Goal: Transaction & Acquisition: Purchase product/service

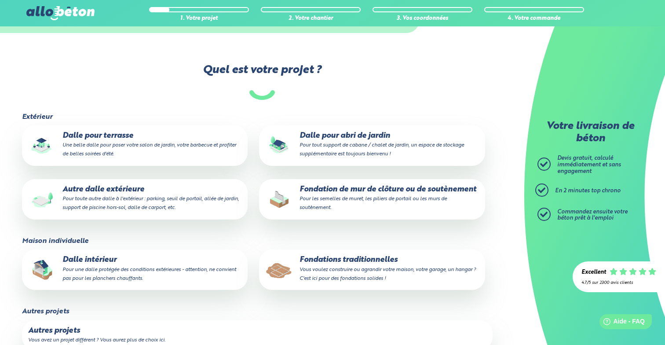
scroll to position [159, 0]
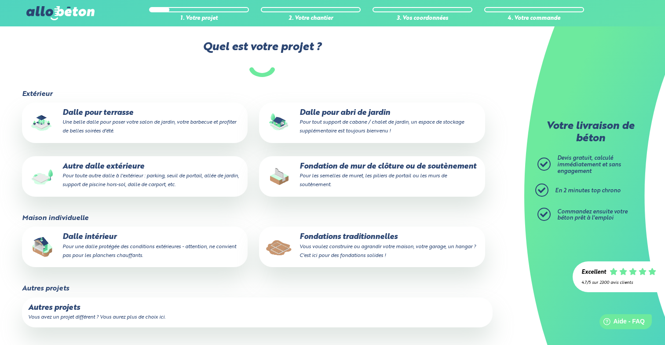
click at [337, 186] on p "Fondation de mur de clôture ou de soutènement Pour les semelles de muret, les p…" at bounding box center [372, 175] width 214 height 27
click at [0, 0] on input "Fondation de mur de clôture ou de soutènement Pour les semelles de muret, les p…" at bounding box center [0, 0] width 0 height 0
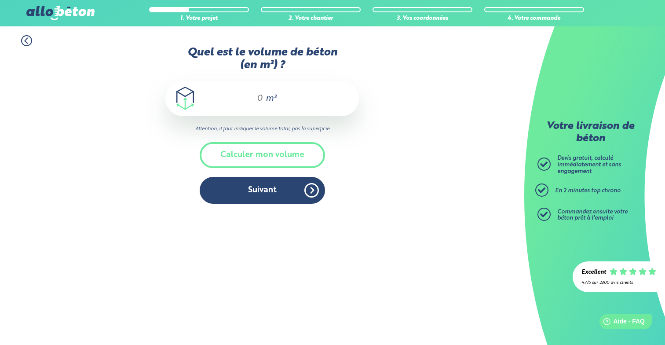
click at [261, 93] on div "m³" at bounding box center [261, 98] width 193 height 35
type input ","
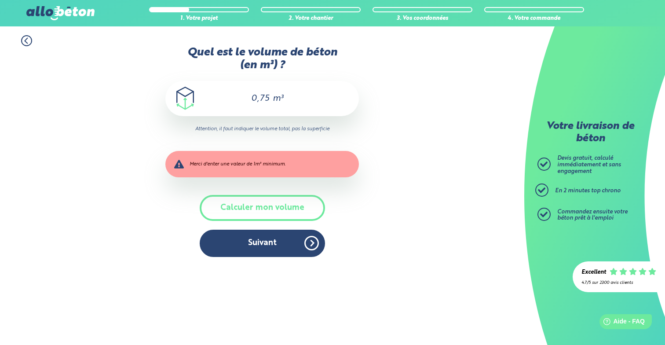
click at [251, 98] on input "0,75" at bounding box center [255, 98] width 29 height 11
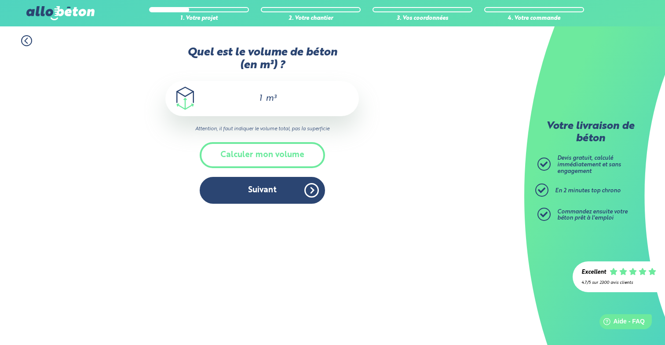
type input "1"
click at [353, 138] on div "Quel est le volume de béton (en m³) ? 1 m³ Attention, il faut indiquer le volum…" at bounding box center [261, 129] width 193 height 166
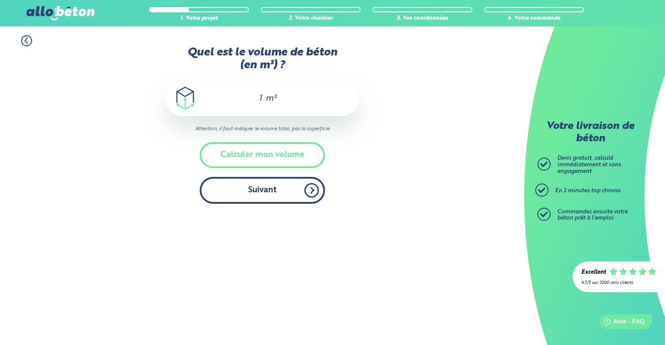
click at [280, 193] on button "Suivant" at bounding box center [262, 190] width 125 height 27
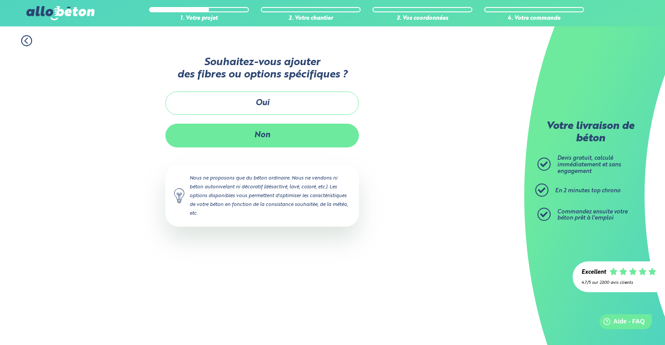
click at [262, 134] on button "Non" at bounding box center [261, 135] width 193 height 23
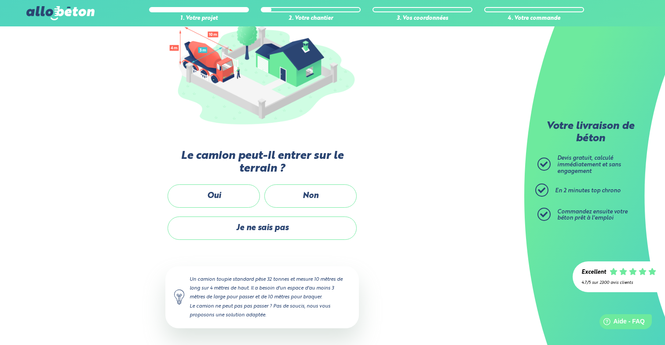
scroll to position [122, 0]
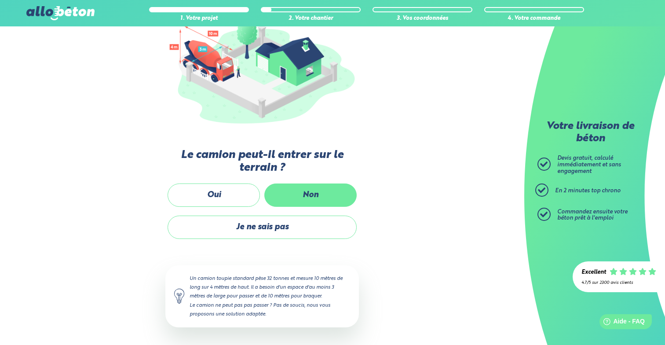
click at [290, 201] on label "Non" at bounding box center [310, 194] width 92 height 23
click at [0, 0] on input "Non" at bounding box center [0, 0] width 0 height 0
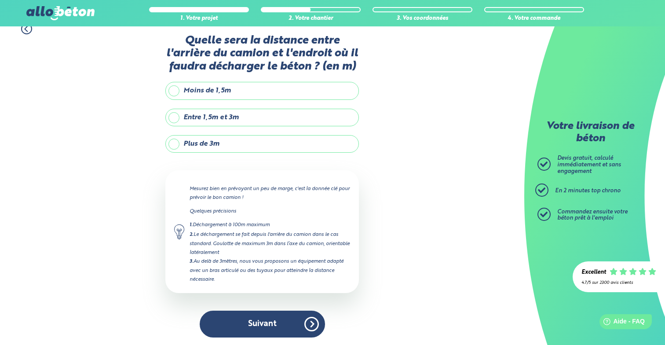
click at [25, 32] on icon at bounding box center [26, 28] width 11 height 11
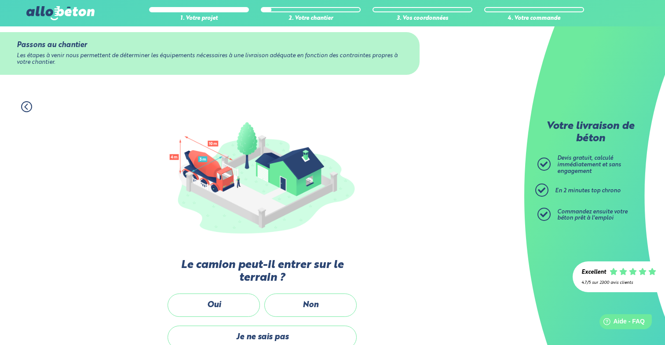
scroll to position [122, 0]
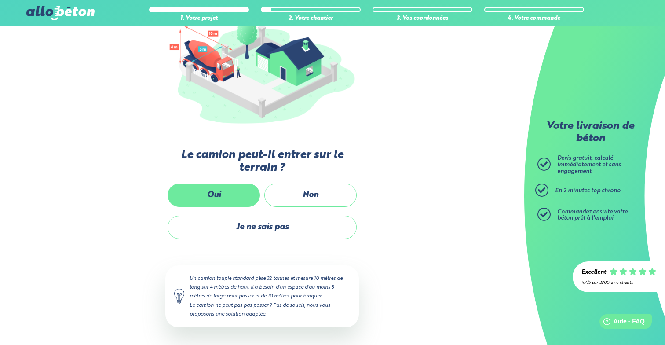
click at [226, 197] on label "Oui" at bounding box center [213, 194] width 92 height 23
click at [0, 0] on input "Oui" at bounding box center [0, 0] width 0 height 0
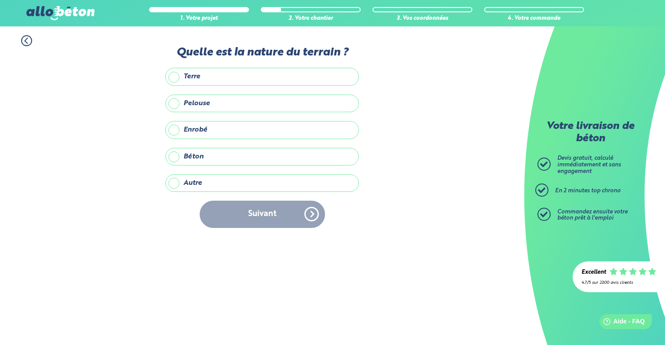
click at [204, 157] on label "Béton" at bounding box center [261, 157] width 193 height 18
click at [0, 0] on input "Béton" at bounding box center [0, 0] width 0 height 0
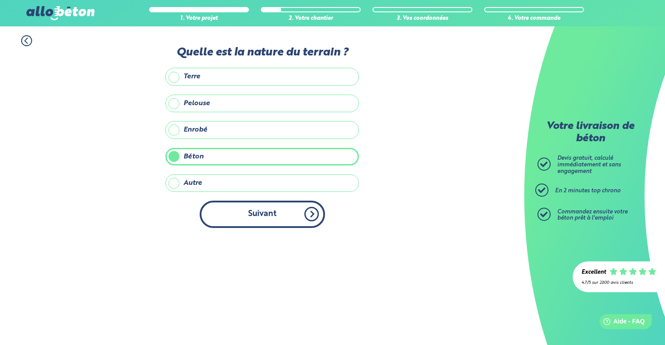
click at [277, 223] on button "Suivant" at bounding box center [262, 213] width 125 height 27
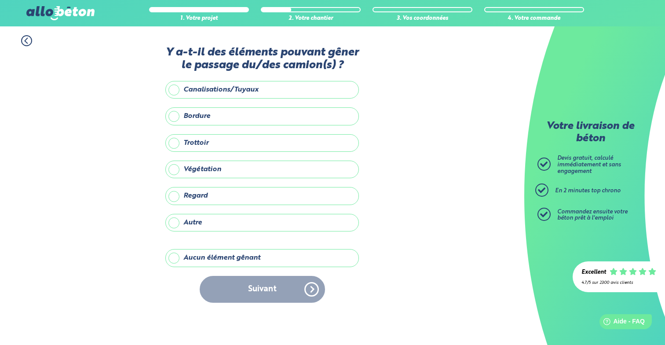
click at [228, 253] on label "Aucun élément gênant" at bounding box center [261, 258] width 193 height 18
click at [0, 0] on input "Aucun élément gênant" at bounding box center [0, 0] width 0 height 0
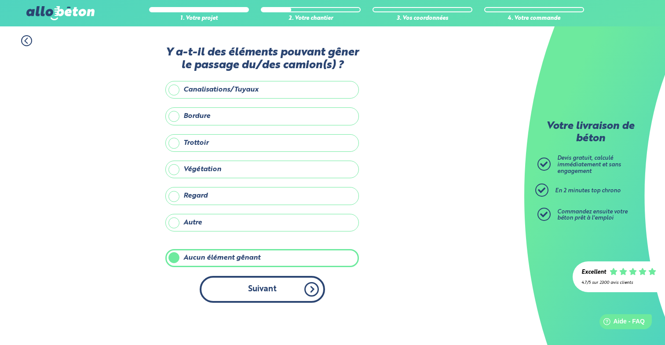
click at [262, 286] on button "Suivant" at bounding box center [262, 289] width 125 height 27
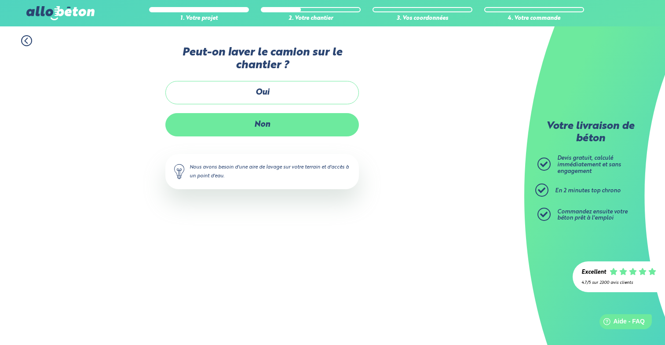
click at [265, 122] on label "Non" at bounding box center [261, 124] width 193 height 23
click at [0, 0] on input "Non" at bounding box center [0, 0] width 0 height 0
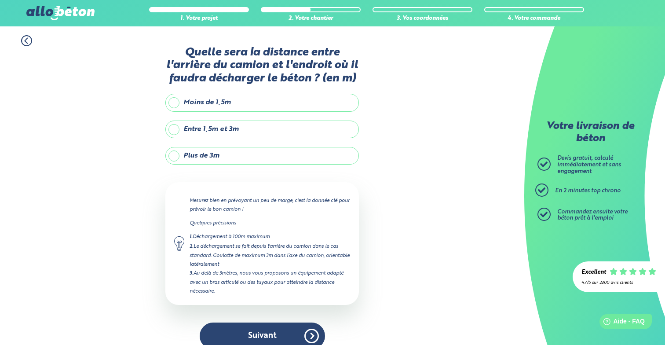
click at [232, 104] on label "Moins de 1,5m" at bounding box center [261, 103] width 193 height 18
click at [0, 0] on input "Moins de 1,5m" at bounding box center [0, 0] width 0 height 0
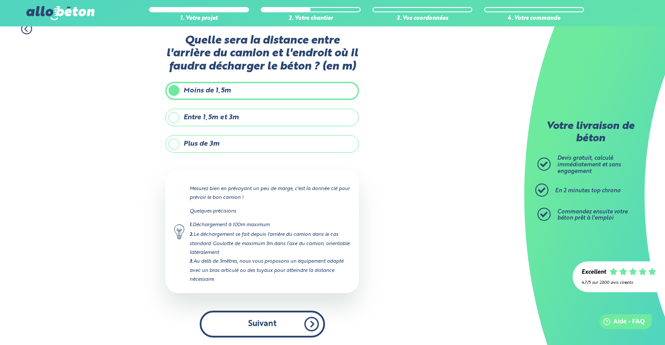
click at [268, 315] on button "Suivant" at bounding box center [262, 323] width 125 height 27
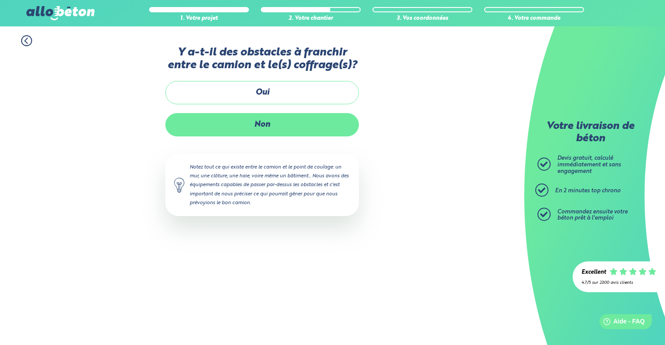
click at [286, 117] on label "Non" at bounding box center [261, 124] width 193 height 23
click at [0, 0] on input "Non" at bounding box center [0, 0] width 0 height 0
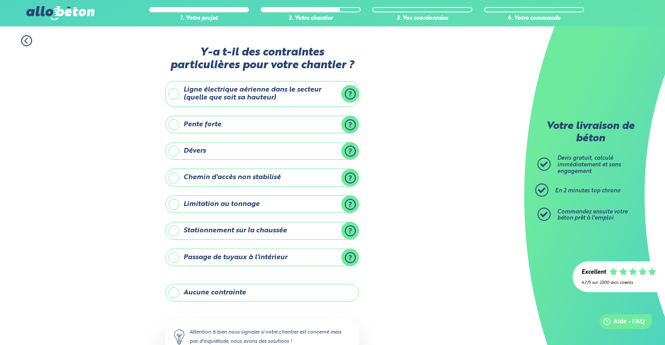
click at [239, 202] on label "Limitation au tonnage" at bounding box center [261, 204] width 193 height 18
click at [0, 0] on input "Limitation au tonnage" at bounding box center [0, 0] width 0 height 0
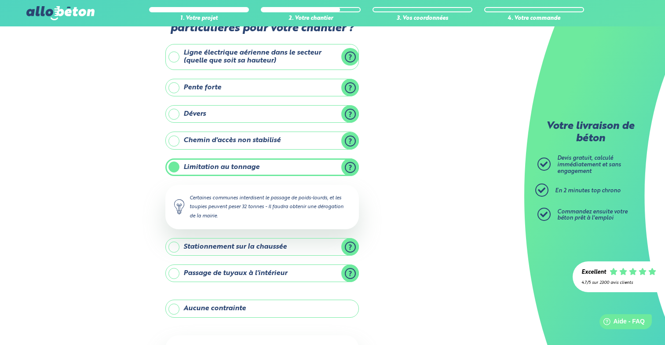
scroll to position [49, 0]
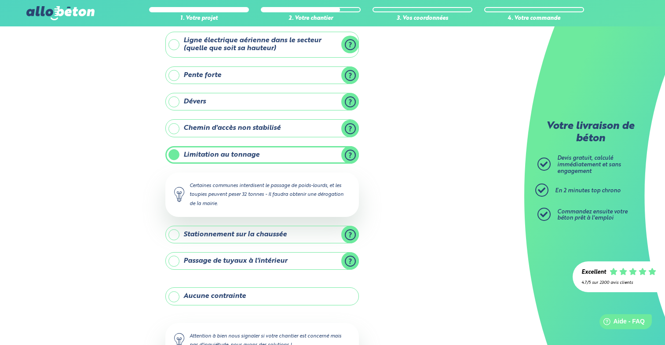
click at [215, 159] on label "Limitation au tonnage" at bounding box center [261, 155] width 193 height 18
click at [0, 0] on input "Limitation au tonnage" at bounding box center [0, 0] width 0 height 0
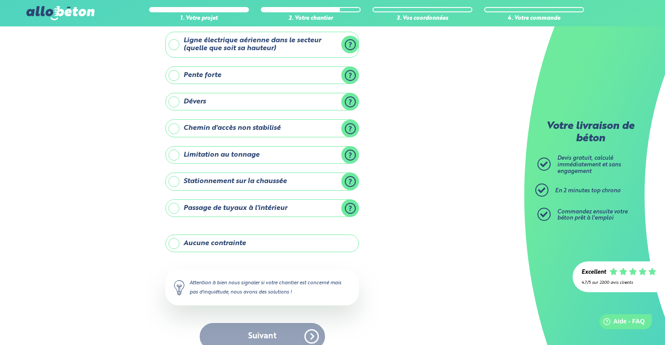
click at [220, 201] on label "Passage de tuyaux à l'intérieur" at bounding box center [261, 208] width 193 height 18
click at [0, 0] on input "Passage de tuyaux à l'intérieur" at bounding box center [0, 0] width 0 height 0
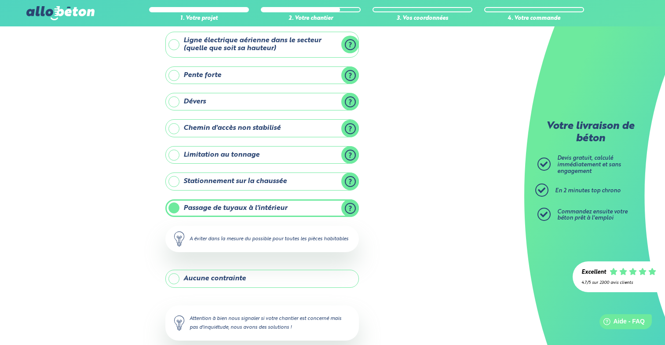
click at [220, 201] on label "Passage de tuyaux à l'intérieur" at bounding box center [261, 208] width 193 height 18
click at [0, 0] on input "Passage de tuyaux à l'intérieur" at bounding box center [0, 0] width 0 height 0
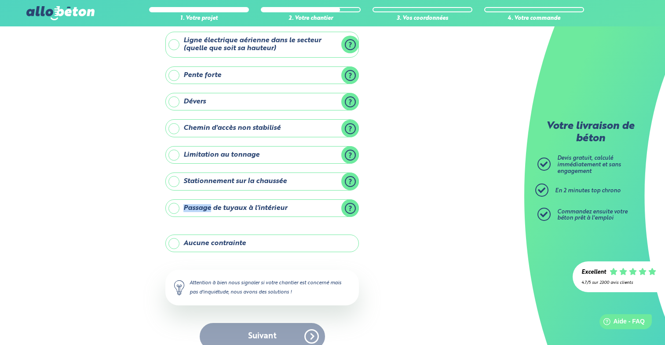
click at [220, 182] on label "Stationnement sur la chaussée" at bounding box center [261, 181] width 193 height 18
click at [0, 0] on input "Stationnement sur la chaussée" at bounding box center [0, 0] width 0 height 0
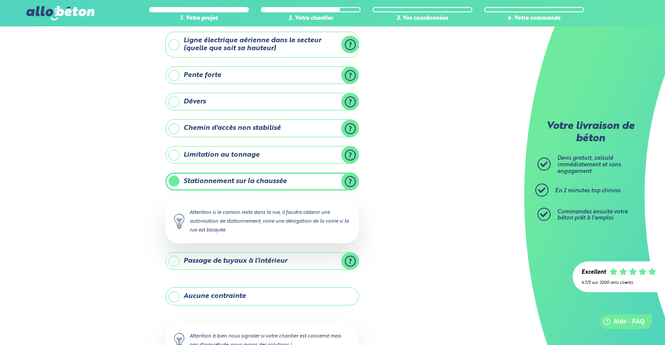
click at [220, 182] on label "Stationnement sur la chaussée" at bounding box center [261, 181] width 193 height 18
click at [0, 0] on input "Stationnement sur la chaussée" at bounding box center [0, 0] width 0 height 0
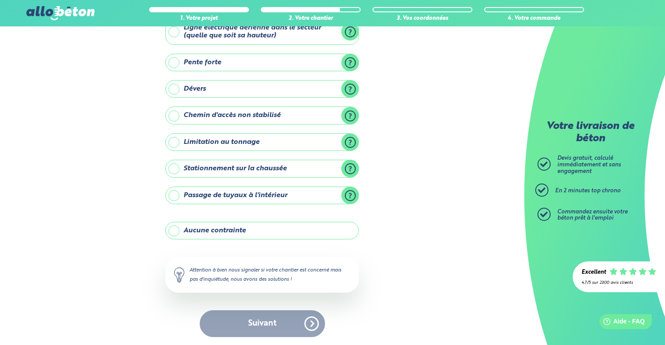
scroll to position [63, 0]
click at [218, 232] on label "Aucune contrainte" at bounding box center [261, 230] width 193 height 18
click at [0, 0] on input "Aucune contrainte" at bounding box center [0, 0] width 0 height 0
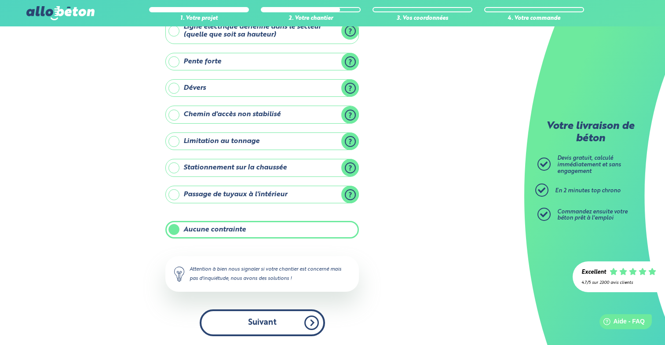
click at [266, 324] on button "Suivant" at bounding box center [262, 322] width 125 height 27
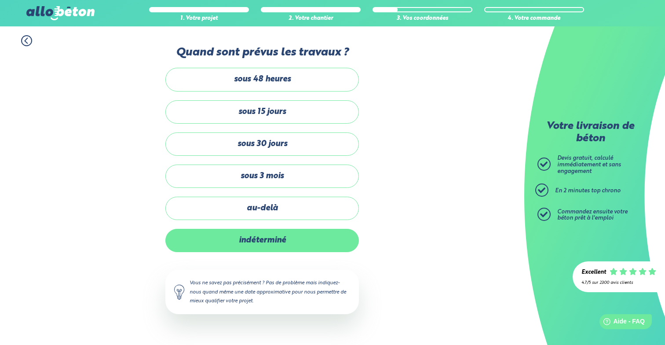
click at [272, 229] on label "indéterminé" at bounding box center [261, 240] width 193 height 23
click at [0, 0] on input "indéterminé" at bounding box center [0, 0] width 0 height 0
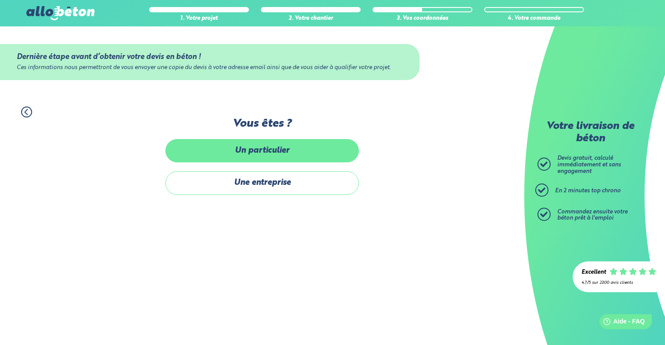
click at [281, 147] on label "Un particulier" at bounding box center [261, 150] width 193 height 23
click at [0, 0] on input "Un particulier" at bounding box center [0, 0] width 0 height 0
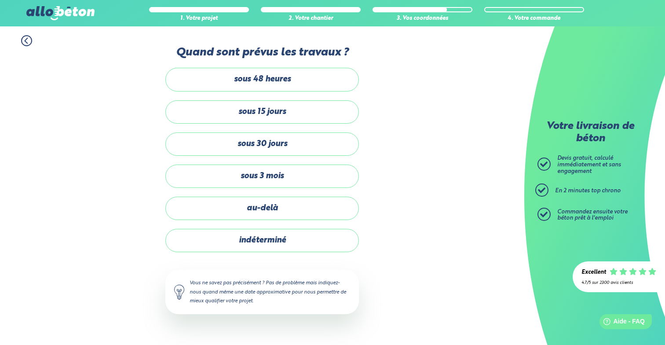
scroll to position [63, 0]
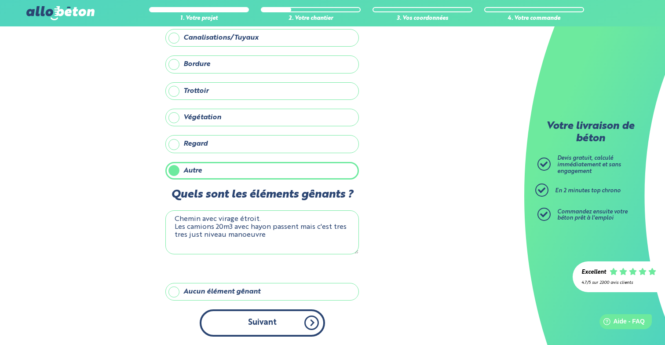
click at [259, 316] on button "Suivant" at bounding box center [262, 322] width 125 height 27
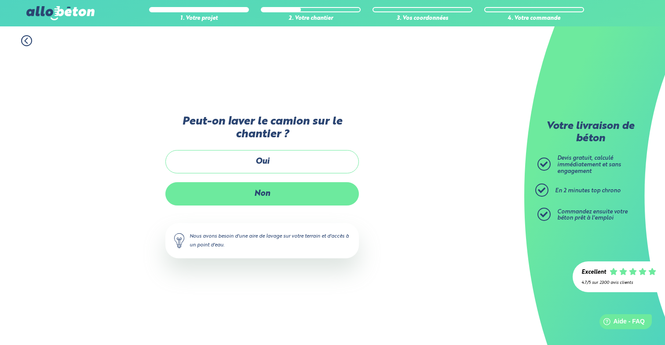
click at [246, 201] on label "Non" at bounding box center [261, 193] width 193 height 23
click at [0, 0] on input "Non" at bounding box center [0, 0] width 0 height 0
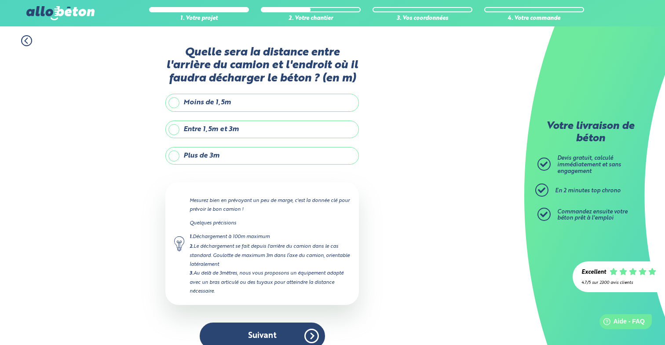
click at [222, 101] on label "Moins de 1,5m" at bounding box center [261, 103] width 193 height 18
click at [0, 0] on input "Moins de 1,5m" at bounding box center [0, 0] width 0 height 0
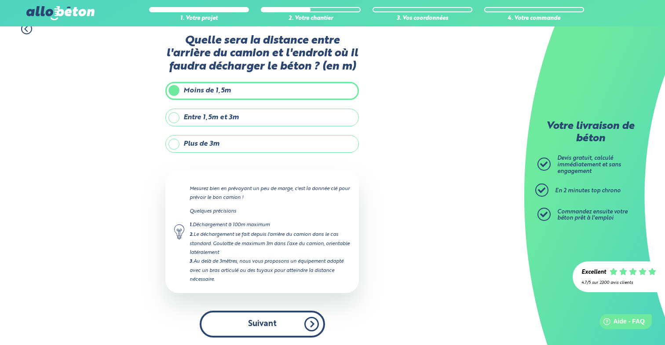
click at [276, 323] on button "Suivant" at bounding box center [262, 323] width 125 height 27
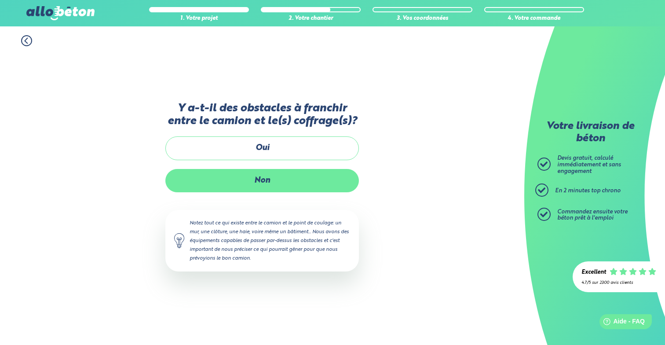
click at [270, 174] on label "Non" at bounding box center [261, 180] width 193 height 23
click at [0, 0] on input "Non" at bounding box center [0, 0] width 0 height 0
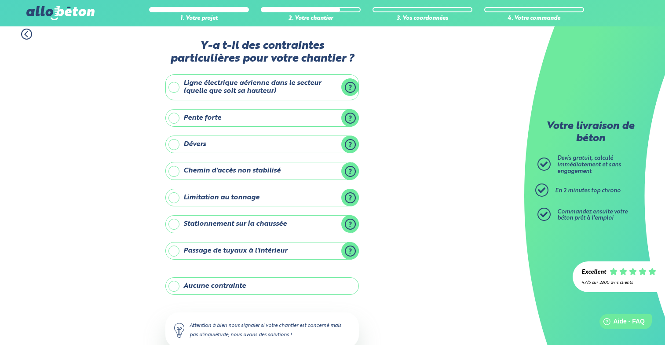
scroll to position [7, 0]
click at [347, 115] on label "Pente forte" at bounding box center [261, 118] width 193 height 18
click at [0, 0] on input "Pente forte" at bounding box center [0, 0] width 0 height 0
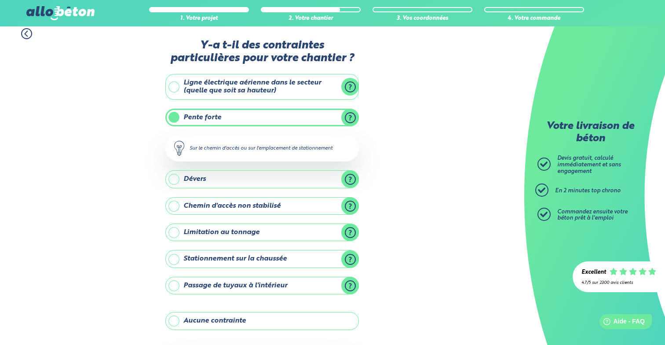
click at [347, 115] on label "Pente forte" at bounding box center [261, 118] width 193 height 18
click at [0, 0] on input "Pente forte" at bounding box center [0, 0] width 0 height 0
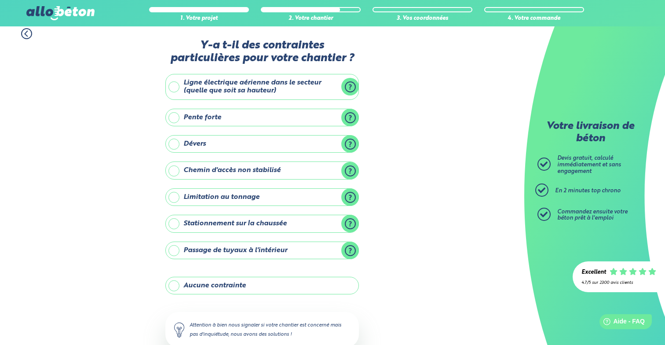
click at [218, 121] on label "Pente forte" at bounding box center [261, 118] width 193 height 18
click at [0, 0] on input "Pente forte" at bounding box center [0, 0] width 0 height 0
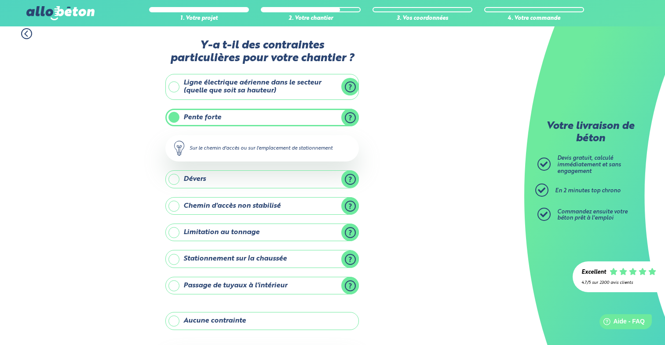
click at [218, 121] on label "Pente forte" at bounding box center [261, 118] width 193 height 18
click at [0, 0] on input "Pente forte" at bounding box center [0, 0] width 0 height 0
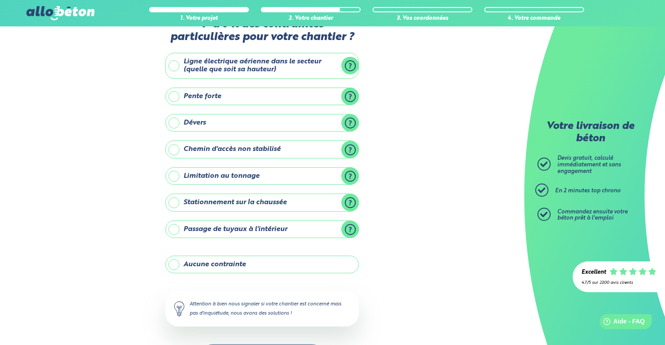
scroll to position [21, 0]
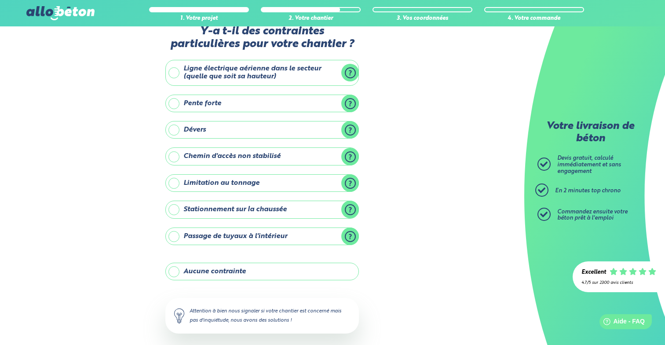
click at [218, 132] on label "Dévers" at bounding box center [261, 130] width 193 height 18
click at [0, 0] on input "Dévers" at bounding box center [0, 0] width 0 height 0
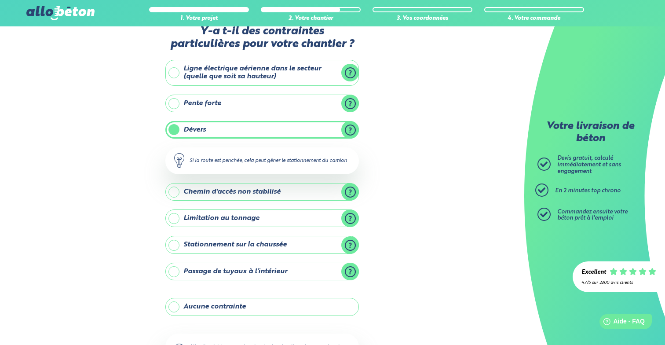
click at [216, 129] on label "Dévers" at bounding box center [261, 130] width 193 height 18
click at [0, 0] on input "Dévers" at bounding box center [0, 0] width 0 height 0
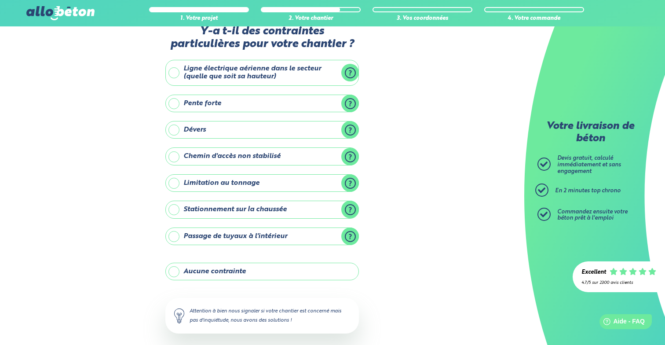
click at [235, 161] on label "Chemin d'accès non stabilisé" at bounding box center [261, 156] width 193 height 18
click at [0, 0] on input "Chemin d'accès non stabilisé" at bounding box center [0, 0] width 0 height 0
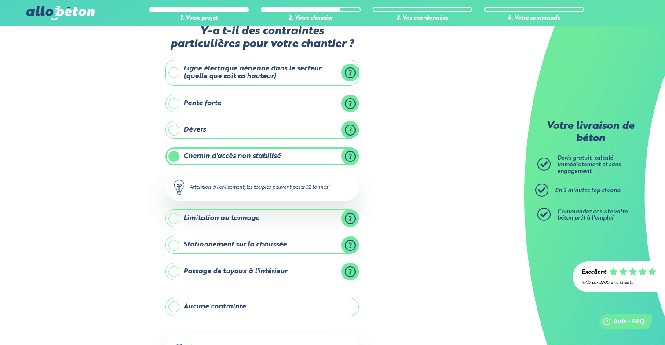
click at [235, 154] on label "Chemin d'accès non stabilisé" at bounding box center [261, 156] width 193 height 18
click at [0, 0] on input "Chemin d'accès non stabilisé" at bounding box center [0, 0] width 0 height 0
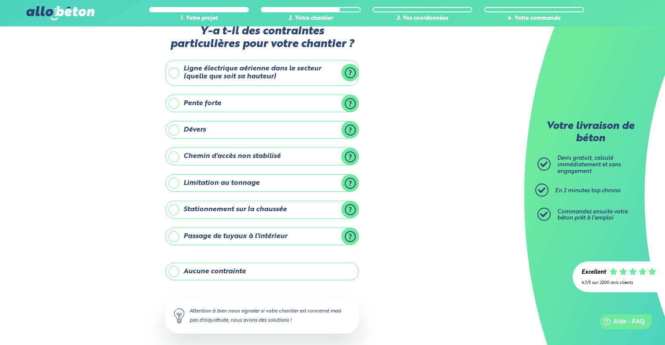
click at [229, 183] on label "Limitation au tonnage" at bounding box center [261, 183] width 193 height 18
click at [0, 0] on input "Limitation au tonnage" at bounding box center [0, 0] width 0 height 0
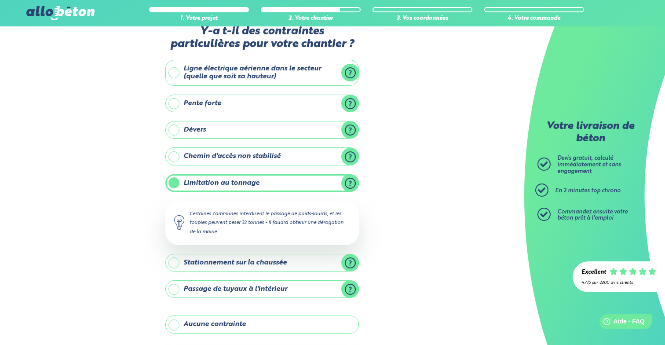
click at [229, 183] on label "Limitation au tonnage" at bounding box center [261, 183] width 193 height 18
click at [0, 0] on input "Limitation au tonnage" at bounding box center [0, 0] width 0 height 0
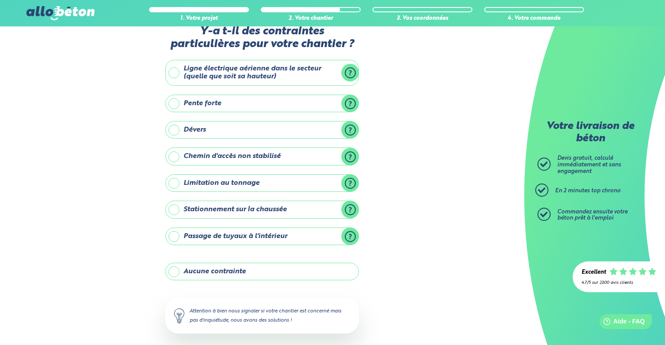
click at [227, 130] on label "Dévers" at bounding box center [261, 130] width 193 height 18
click at [0, 0] on input "Dévers" at bounding box center [0, 0] width 0 height 0
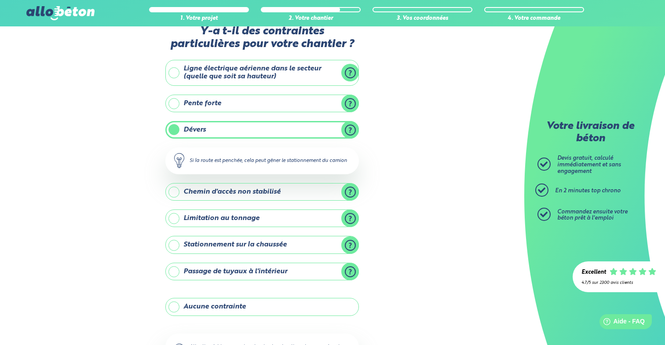
click at [227, 130] on label "Dévers" at bounding box center [261, 130] width 193 height 18
click at [0, 0] on input "Dévers" at bounding box center [0, 0] width 0 height 0
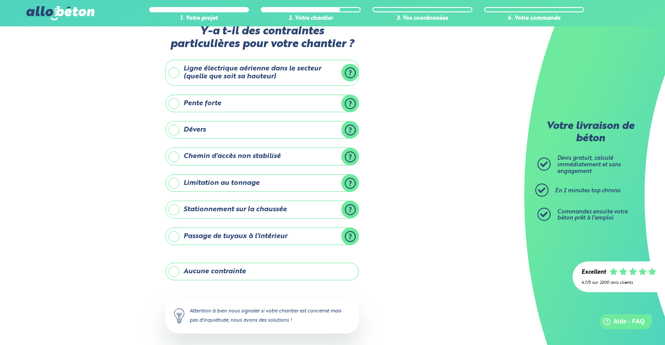
click at [222, 100] on label "Pente forte" at bounding box center [261, 104] width 193 height 18
click at [0, 0] on input "Pente forte" at bounding box center [0, 0] width 0 height 0
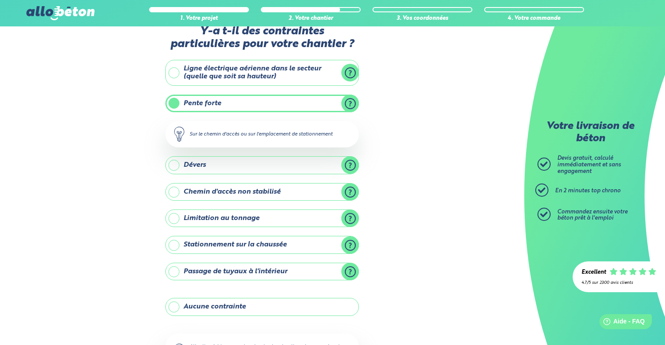
click at [222, 100] on label "Pente forte" at bounding box center [261, 104] width 193 height 18
click at [0, 0] on input "Pente forte" at bounding box center [0, 0] width 0 height 0
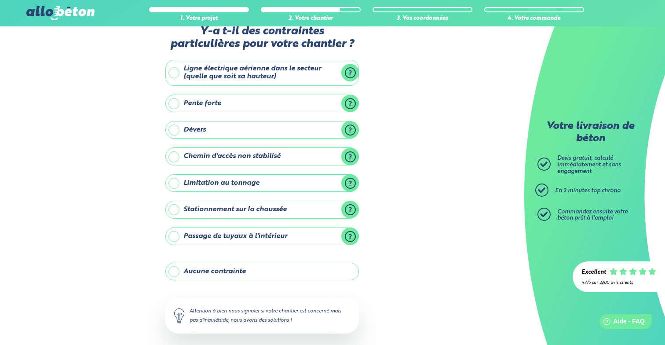
click at [210, 271] on label "Aucune contrainte" at bounding box center [261, 271] width 193 height 18
click at [0, 0] on input "Aucune contrainte" at bounding box center [0, 0] width 0 height 0
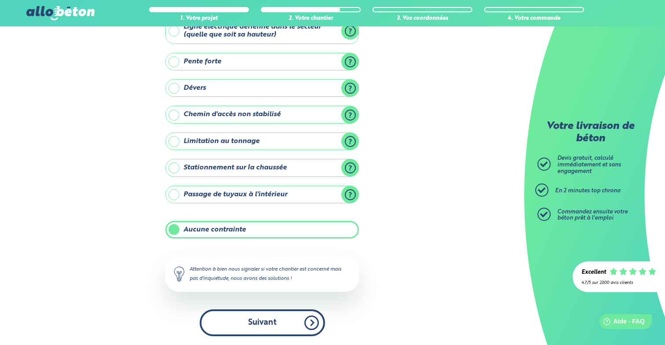
click at [270, 327] on button "Suivant" at bounding box center [262, 322] width 125 height 27
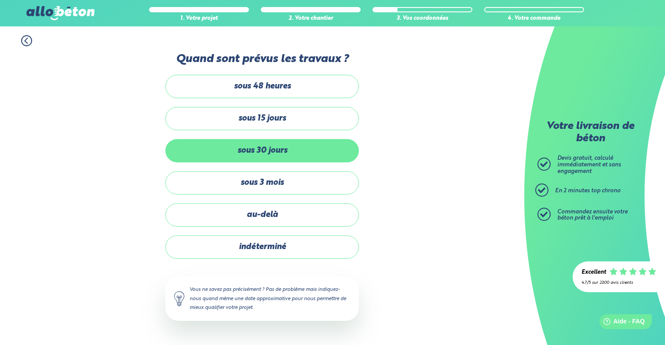
click at [234, 150] on label "sous 30 jours" at bounding box center [261, 150] width 193 height 23
click at [0, 0] on input "sous 30 jours" at bounding box center [0, 0] width 0 height 0
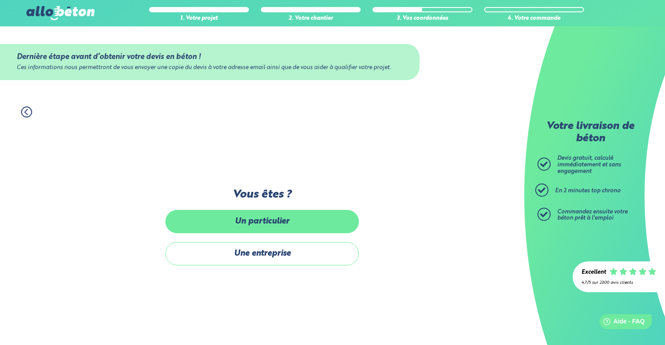
click at [276, 219] on label "Un particulier" at bounding box center [261, 221] width 193 height 23
click at [0, 0] on input "Un particulier" at bounding box center [0, 0] width 0 height 0
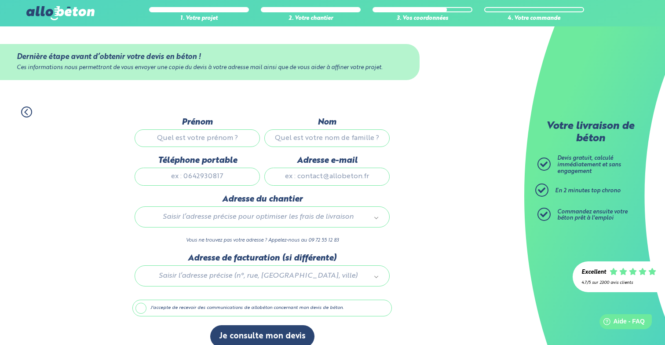
click at [206, 142] on input "Prénom" at bounding box center [197, 138] width 125 height 18
type input "[PERSON_NAME]"
type input "Servy"
type input "0494895857"
type input "[EMAIL_ADDRESS][DOMAIN_NAME]"
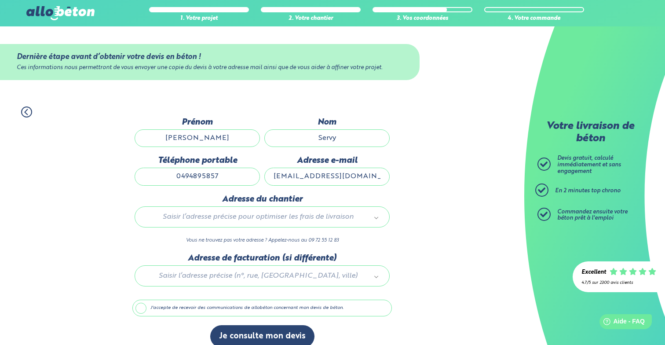
type input "Grande Pharmacie [PERSON_NAME]"
click at [183, 175] on input "0494895857" at bounding box center [197, 176] width 125 height 18
type input "0788873958"
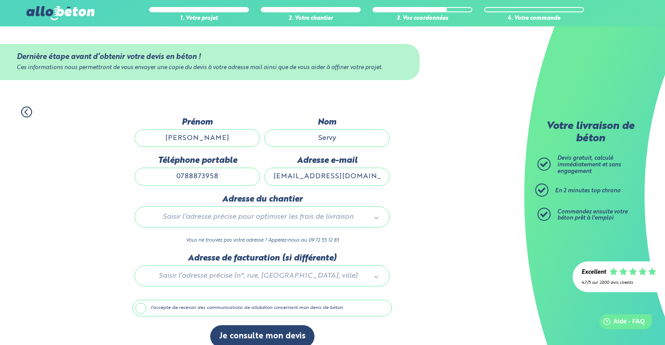
click at [317, 174] on input "[EMAIL_ADDRESS][DOMAIN_NAME]" at bounding box center [326, 176] width 125 height 18
type input "[EMAIL_ADDRESS][DOMAIN_NAME]"
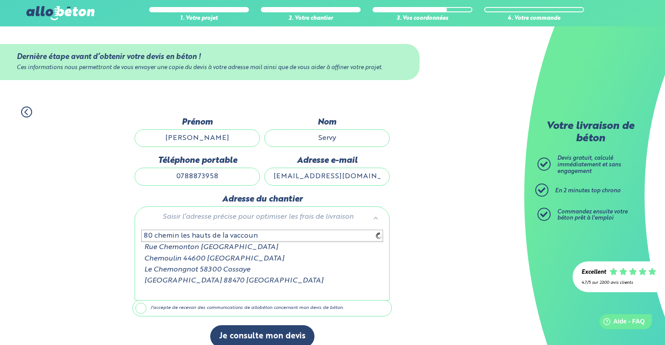
type input "80 chemin les hauts de la vaccoune"
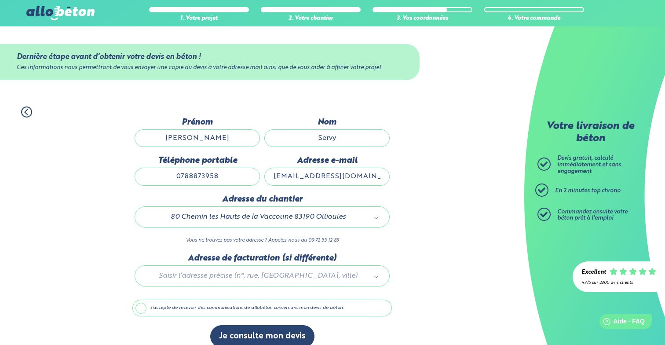
click at [142, 226] on div "80 Chemin les Hauts de la Vaccoune 83190 Ollioules" at bounding box center [262, 216] width 255 height 21
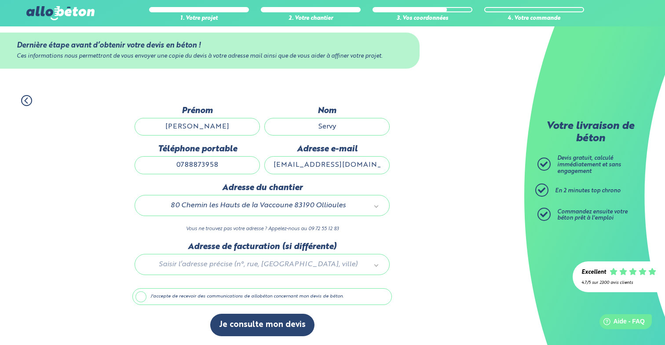
click at [187, 299] on label "J'accepte de recevoir des communications de allobéton concernant mon devis de b…" at bounding box center [261, 296] width 259 height 17
click at [0, 0] on input "J'accepte de recevoir des communications de allobéton concernant mon devis de b…" at bounding box center [0, 0] width 0 height 0
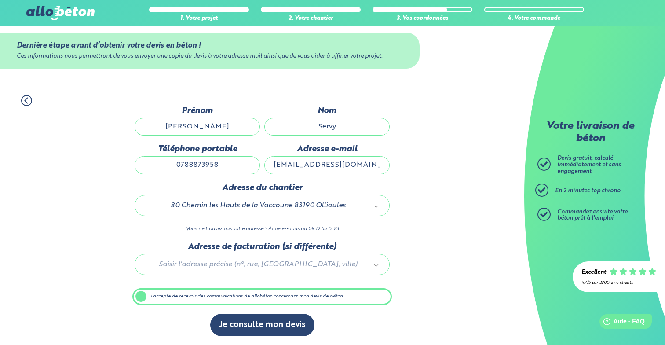
click at [187, 299] on label "J'accepte de recevoir des communications de allobéton concernant mon devis de b…" at bounding box center [261, 296] width 259 height 17
click at [0, 0] on input "J'accepte de recevoir des communications de allobéton concernant mon devis de b…" at bounding box center [0, 0] width 0 height 0
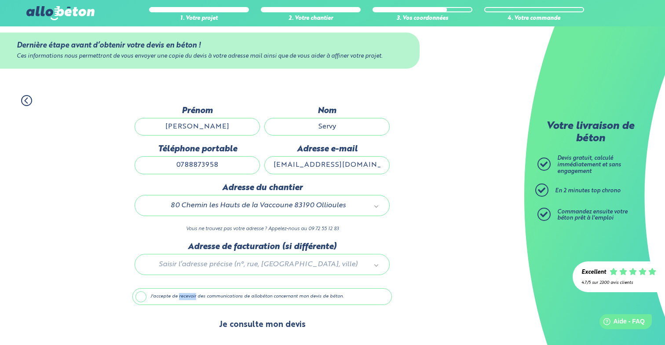
click at [252, 323] on button "Je consulte mon devis" at bounding box center [262, 324] width 104 height 22
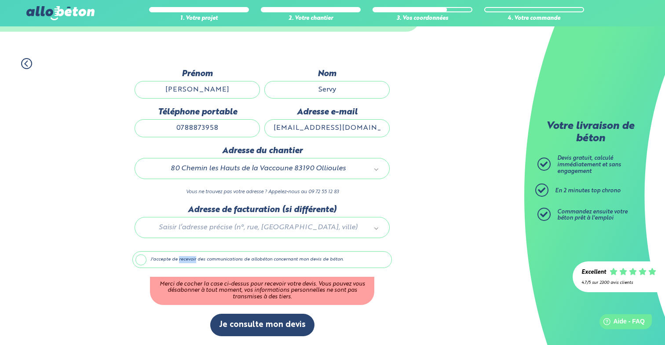
click at [144, 258] on label "J'accepte de recevoir des communications de allobéton concernant mon devis de b…" at bounding box center [261, 259] width 259 height 17
click at [0, 0] on input "J'accepte de recevoir des communications de allobéton concernant mon devis de b…" at bounding box center [0, 0] width 0 height 0
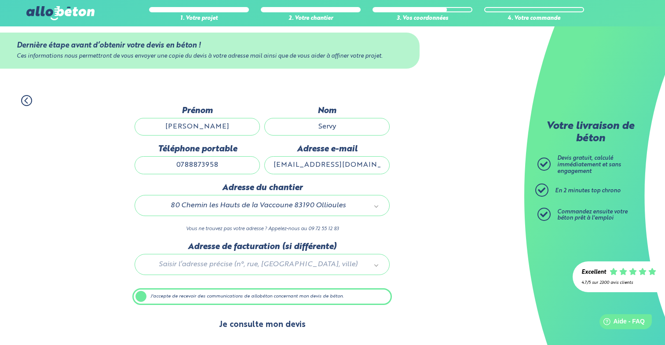
click at [233, 315] on button "Je consulte mon devis" at bounding box center [262, 324] width 104 height 22
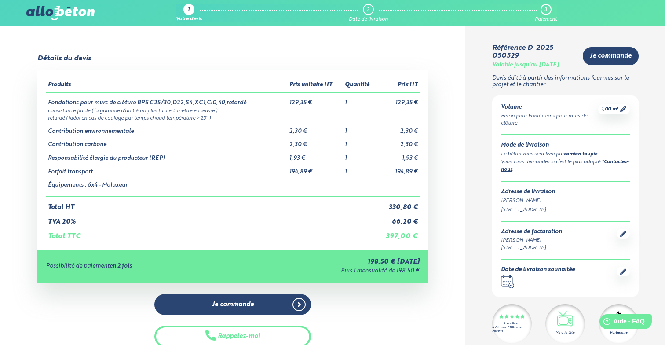
click at [132, 113] on td "consistance fluide ( la garantie d’un béton plus facile à mettre en œuvre )" at bounding box center [232, 109] width 373 height 7
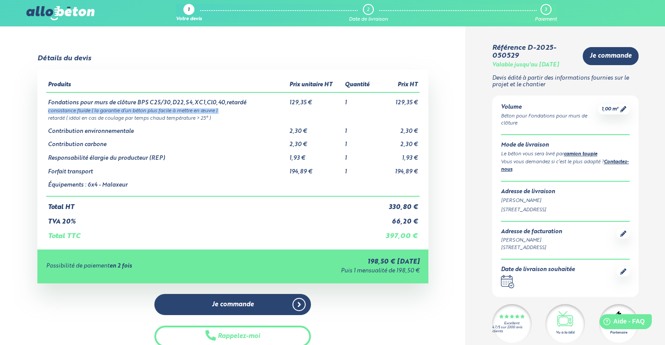
click at [79, 168] on td "Forfait transport" at bounding box center [166, 169] width 241 height 14
click at [77, 171] on td "Forfait transport" at bounding box center [166, 169] width 241 height 14
click at [299, 169] on td "194,89 €" at bounding box center [316, 169] width 56 height 14
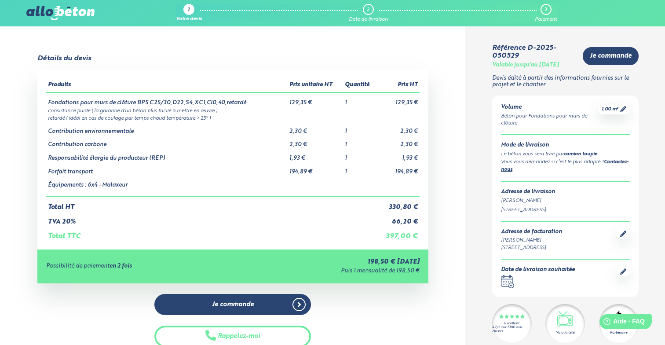
click at [299, 169] on td "194,89 €" at bounding box center [316, 169] width 56 height 14
click at [387, 171] on td "194,89 €" at bounding box center [398, 169] width 43 height 14
click at [402, 173] on td "194,89 €" at bounding box center [398, 169] width 43 height 14
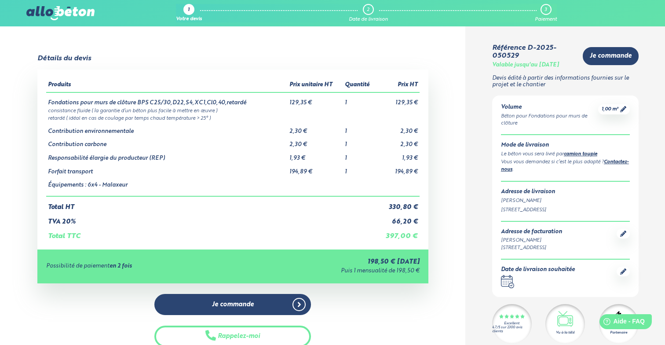
click at [111, 108] on td "consistance fluide ( la garantie d’un béton plus facile à mettre en œuvre )" at bounding box center [232, 109] width 373 height 7
click at [118, 109] on td "consistance fluide ( la garantie d’un béton plus facile à mettre en œuvre )" at bounding box center [232, 109] width 373 height 7
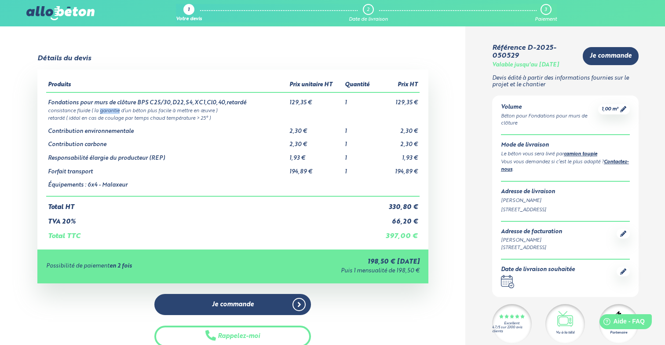
click at [118, 109] on td "consistance fluide ( la garantie d’un béton plus facile à mettre en œuvre )" at bounding box center [232, 109] width 373 height 7
click at [118, 117] on td "retardé ( idéal en cas de coulage par temps chaud température > 25° )" at bounding box center [232, 117] width 373 height 7
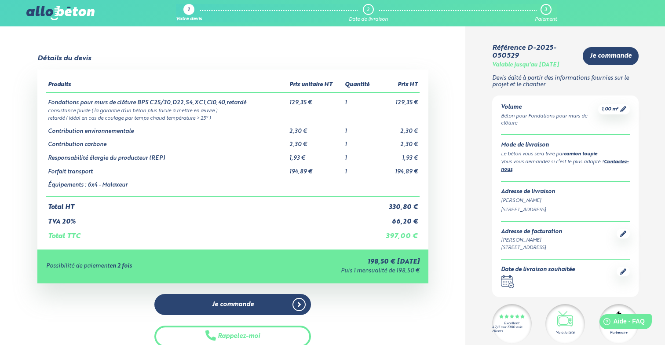
click at [107, 115] on td "retardé ( idéal en cas de coulage par temps chaud température > 25° )" at bounding box center [232, 117] width 373 height 7
click at [104, 114] on td "retardé ( idéal en cas de coulage par temps chaud température > 25° )" at bounding box center [232, 117] width 373 height 7
click at [102, 127] on td "Contribution environnementale" at bounding box center [166, 128] width 241 height 14
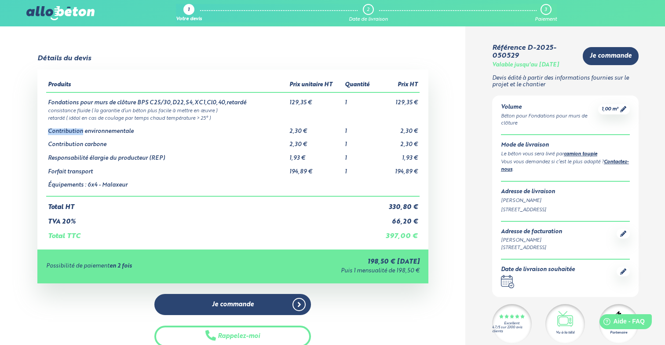
click at [86, 179] on td "Équipements : 6x4 - Malaxeur" at bounding box center [166, 185] width 241 height 21
